Goal: Information Seeking & Learning: Understand process/instructions

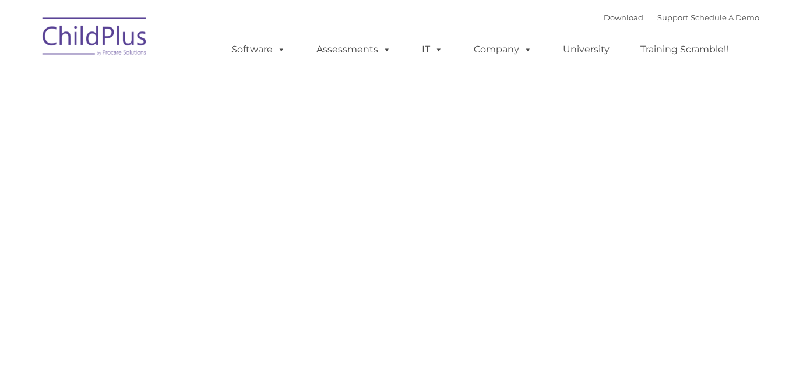
type input ""
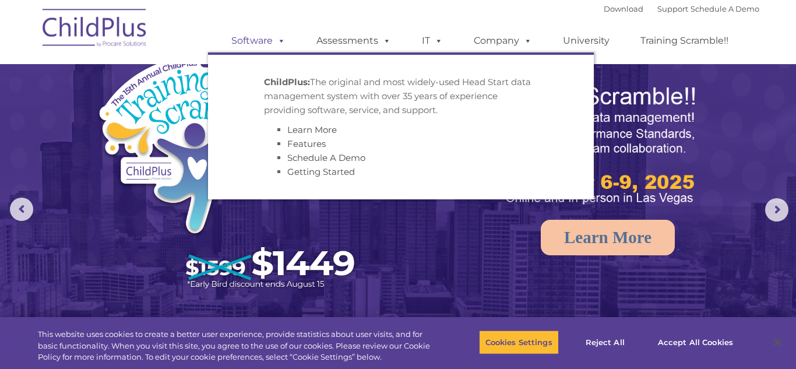
click at [272, 43] on link "Software" at bounding box center [258, 40] width 77 height 23
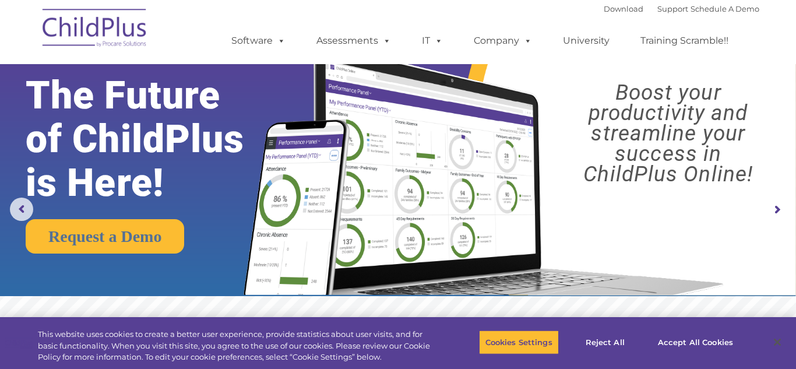
click at [625, 12] on font "Download Support | Schedule A Demo" at bounding box center [682, 8] width 156 height 9
click at [604, 11] on link "Download" at bounding box center [624, 8] width 40 height 9
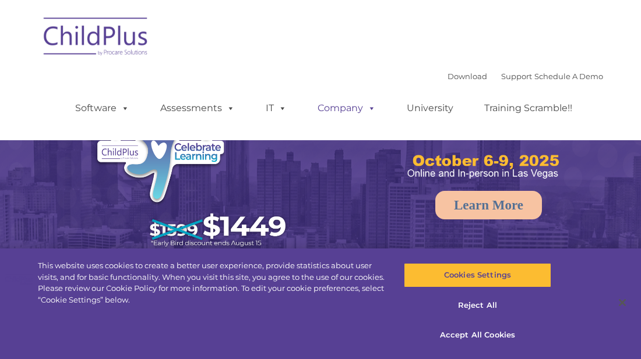
select select "MEDIUM"
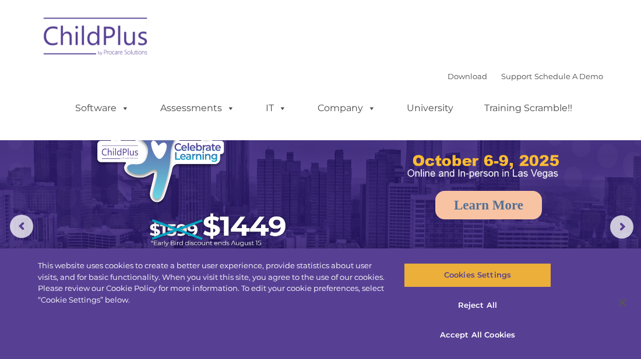
click at [470, 272] on button "Cookies Settings" at bounding box center [477, 275] width 147 height 24
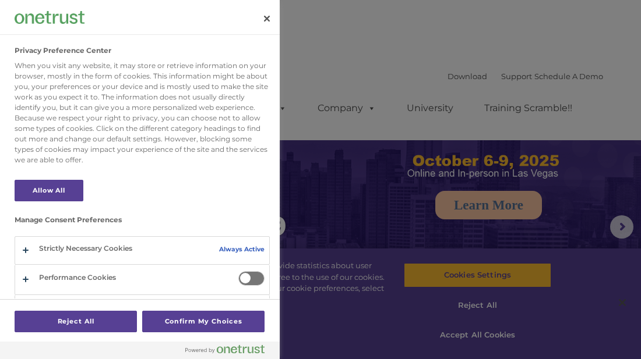
click at [247, 18] on div "Privacy Preference Center" at bounding box center [140, 17] width 280 height 35
click at [264, 19] on button "Close" at bounding box center [267, 19] width 26 height 26
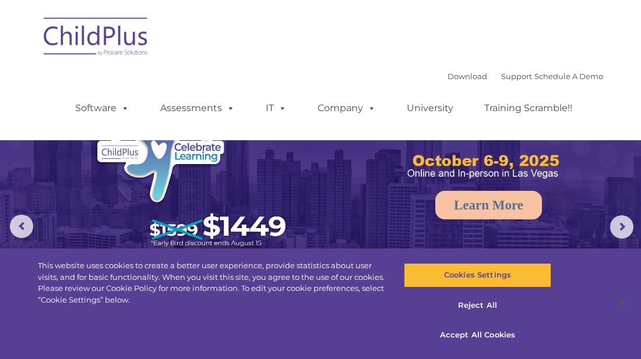
click at [372, 54] on div "Download Support | Schedule A Demo  MENU MENU Software ChildPlus: The original…" at bounding box center [320, 70] width 565 height 123
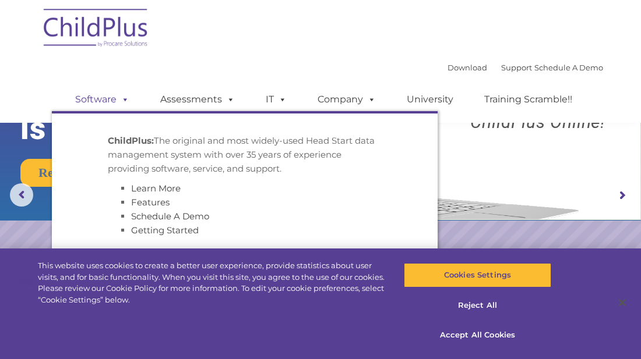
scroll to position [33, 0]
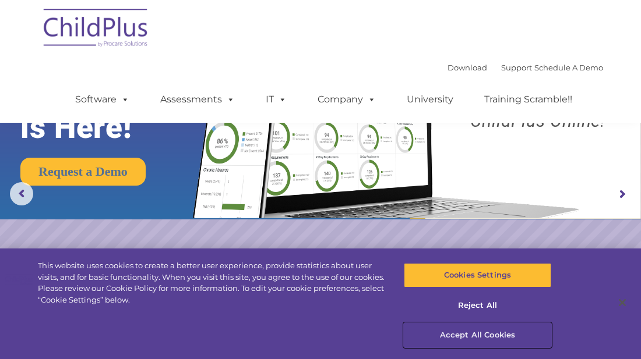
click at [546, 339] on button "Accept All Cookies" at bounding box center [477, 335] width 147 height 24
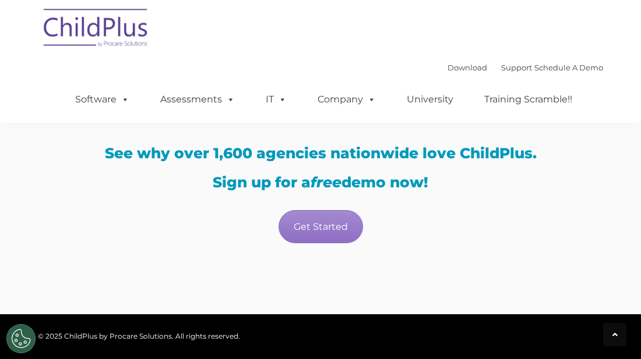
scroll to position [2077, 0]
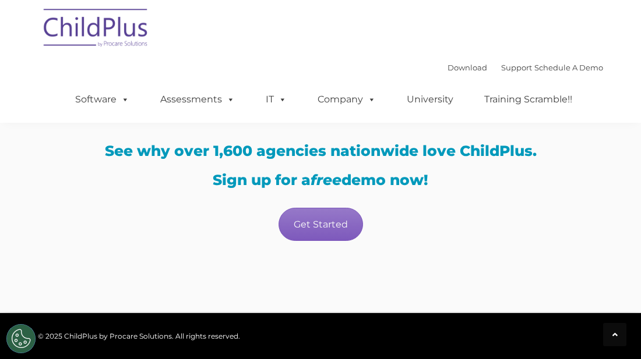
click at [319, 238] on link "Get Started" at bounding box center [321, 224] width 84 height 33
click at [320, 234] on link "Get Started" at bounding box center [321, 224] width 84 height 33
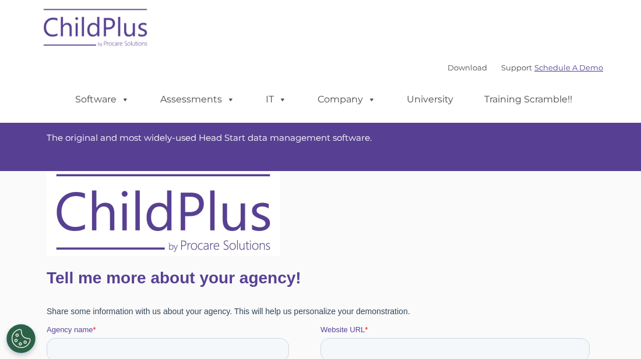
click at [572, 66] on link "Schedule A Demo" at bounding box center [568, 67] width 69 height 9
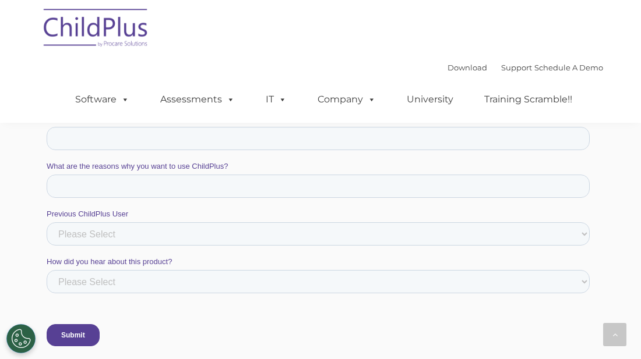
scroll to position [1117, 0]
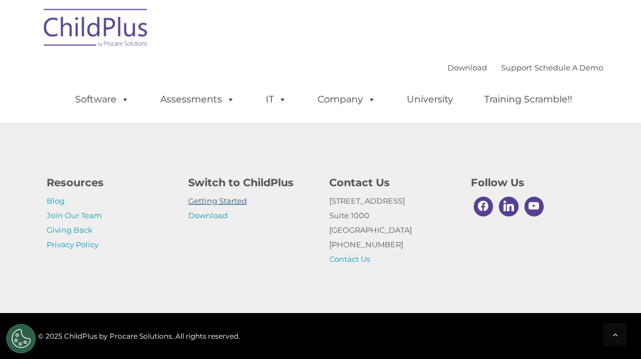
click at [197, 203] on link "Getting Started" at bounding box center [217, 200] width 59 height 9
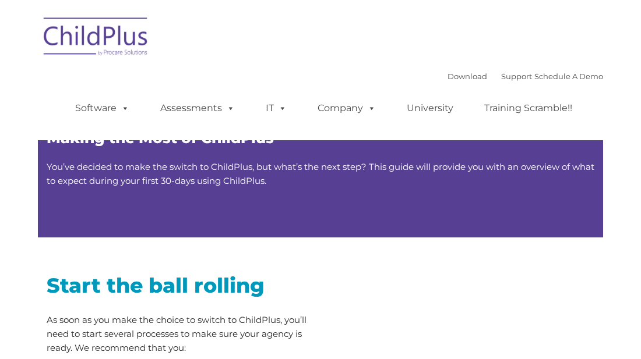
type input ""
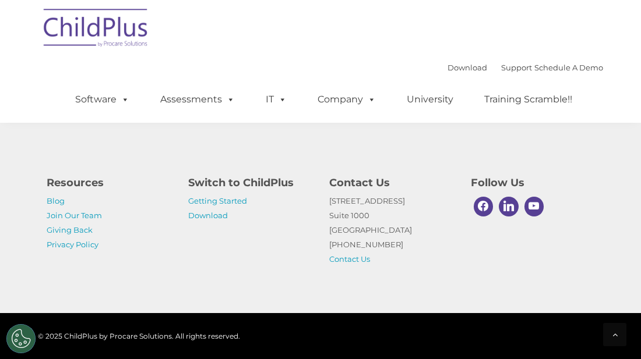
scroll to position [2152, 0]
